Goal: Information Seeking & Learning: Find specific fact

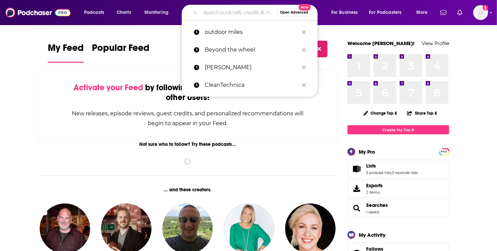
click at [220, 12] on input "Search podcasts, credits, & more..." at bounding box center [239, 12] width 77 height 11
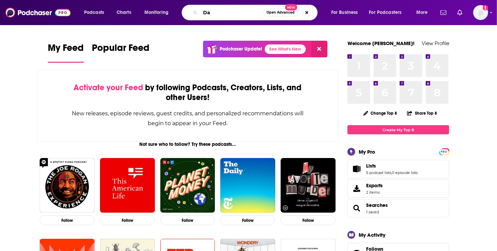
type input "D"
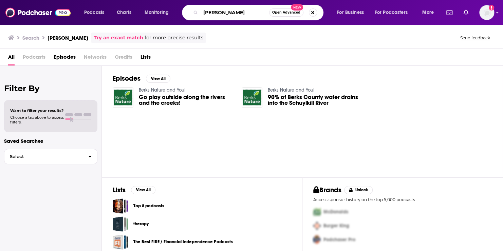
click at [250, 14] on input "[PERSON_NAME]" at bounding box center [235, 12] width 69 height 11
type input "T"
type input "Outdoor Miles"
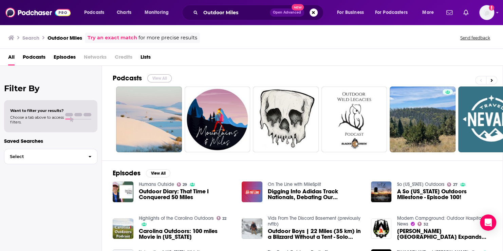
click at [161, 74] on button "View All" at bounding box center [159, 78] width 24 height 8
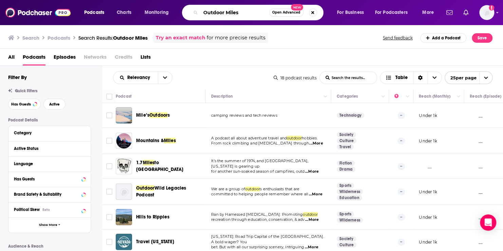
drag, startPoint x: 247, startPoint y: 12, endPoint x: 121, endPoint y: 0, distance: 126.1
click at [121, 0] on div "Podcasts Charts Monitoring Outdoor Miles Open Advanced New For Business For Pod…" at bounding box center [251, 12] width 503 height 25
type input "Inspired Travels with [PERSON_NAME]"
